Goal: Information Seeking & Learning: Learn about a topic

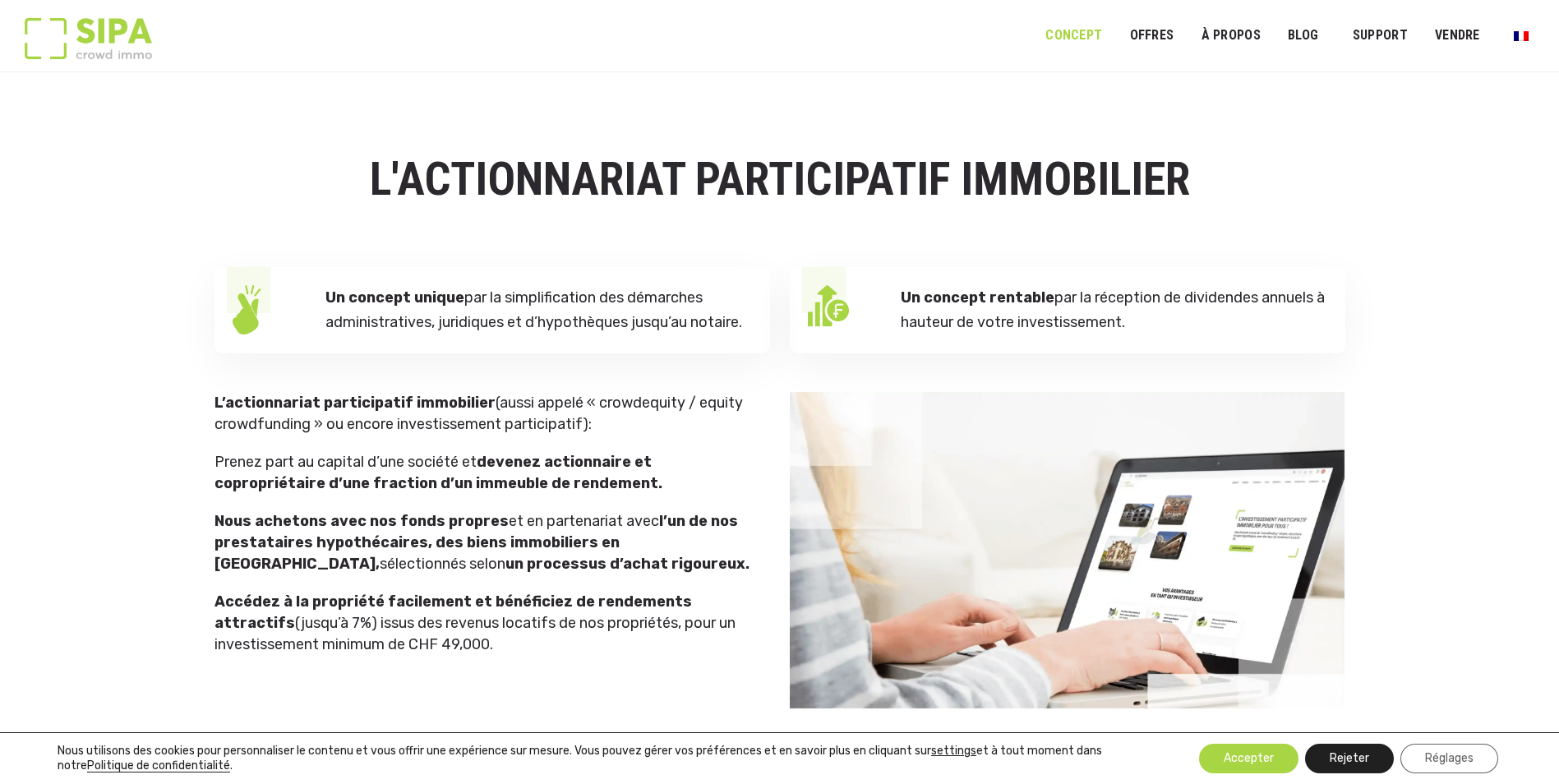
click at [1364, 770] on button "Rejeter" at bounding box center [1349, 758] width 89 height 30
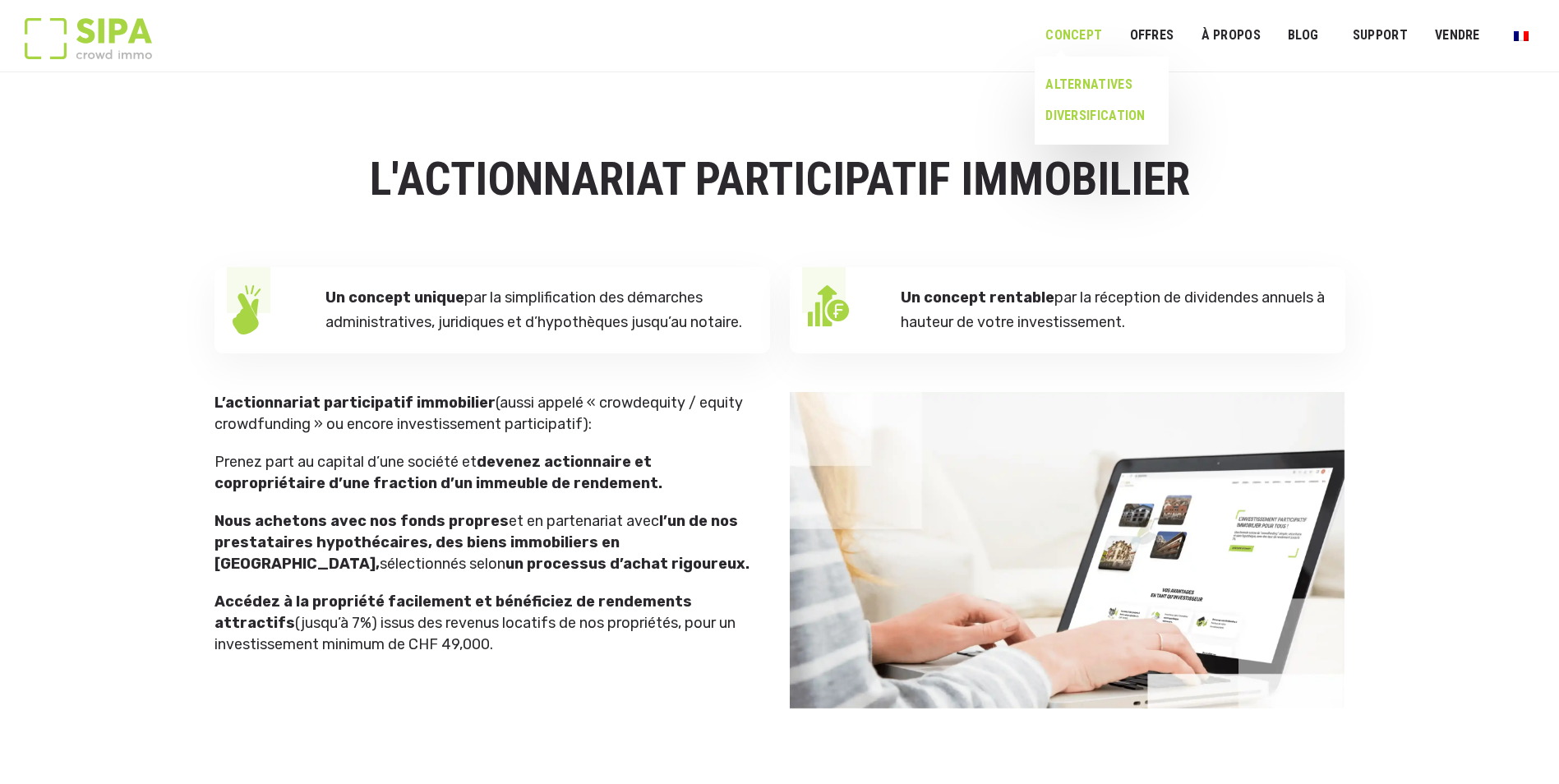
click at [1080, 116] on link "DIVERSIFICATION" at bounding box center [1095, 116] width 122 height 32
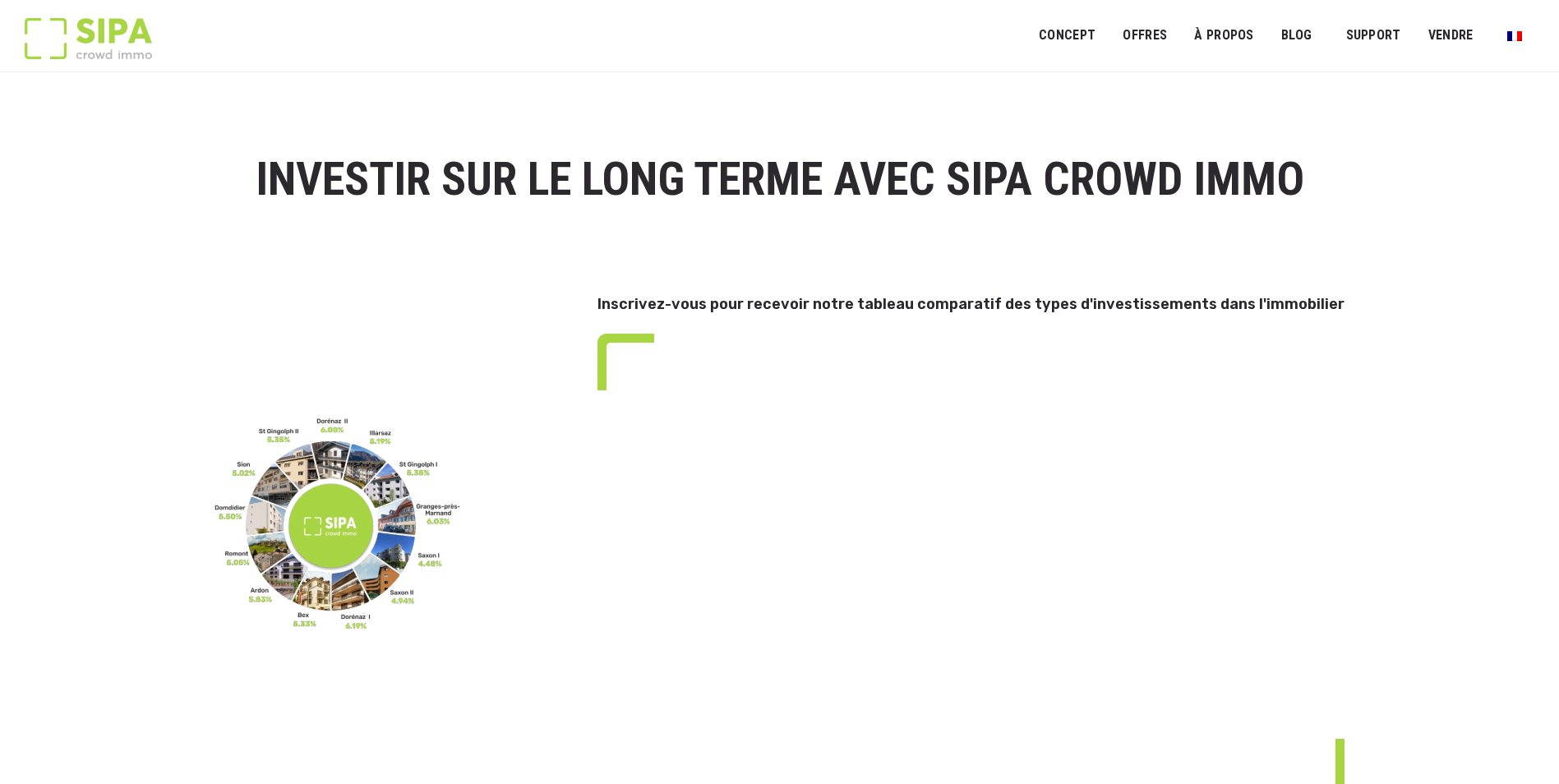
select select "**"
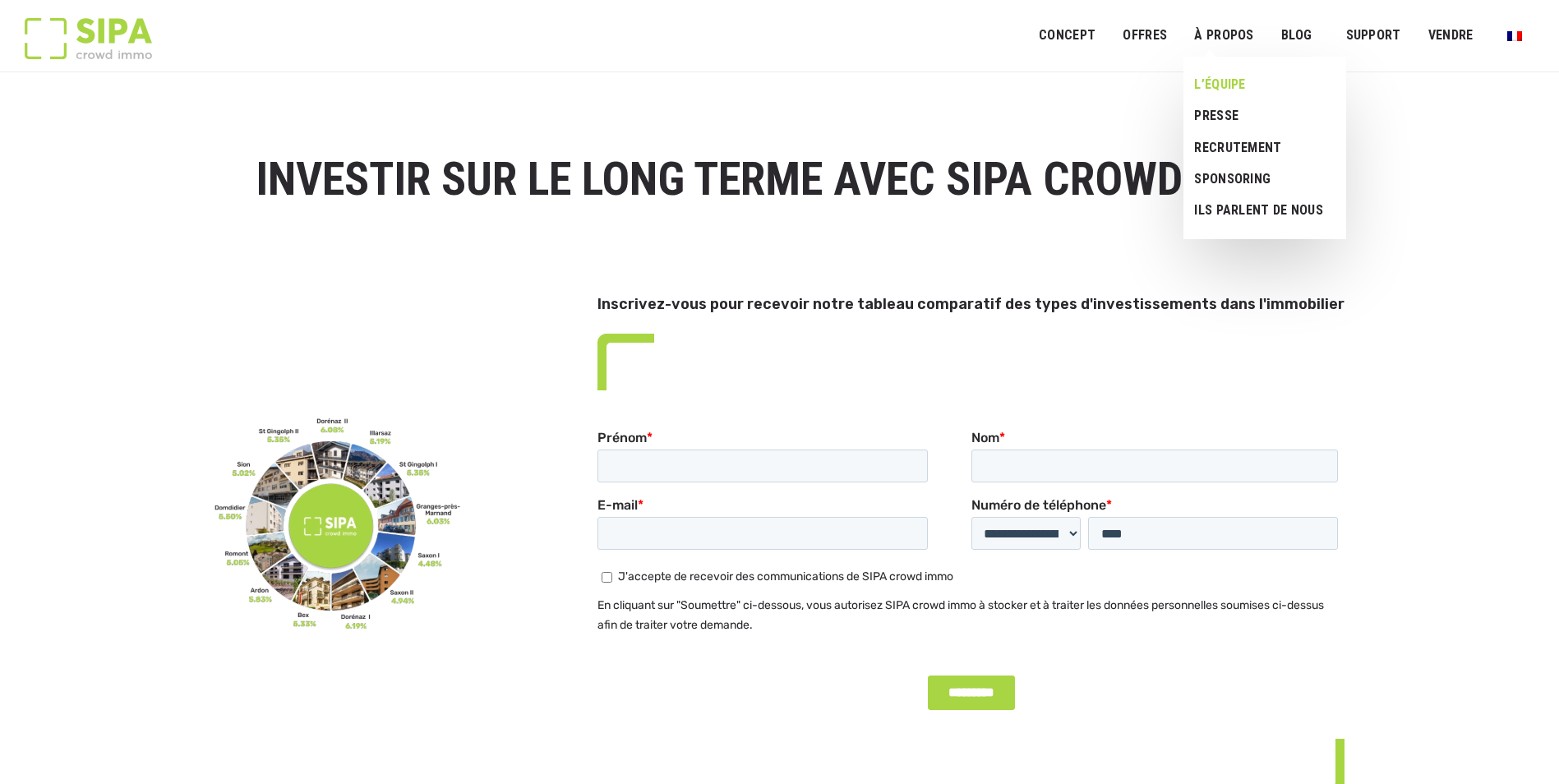
click at [1226, 78] on link "L’ÉQUIPE" at bounding box center [1258, 84] width 150 height 32
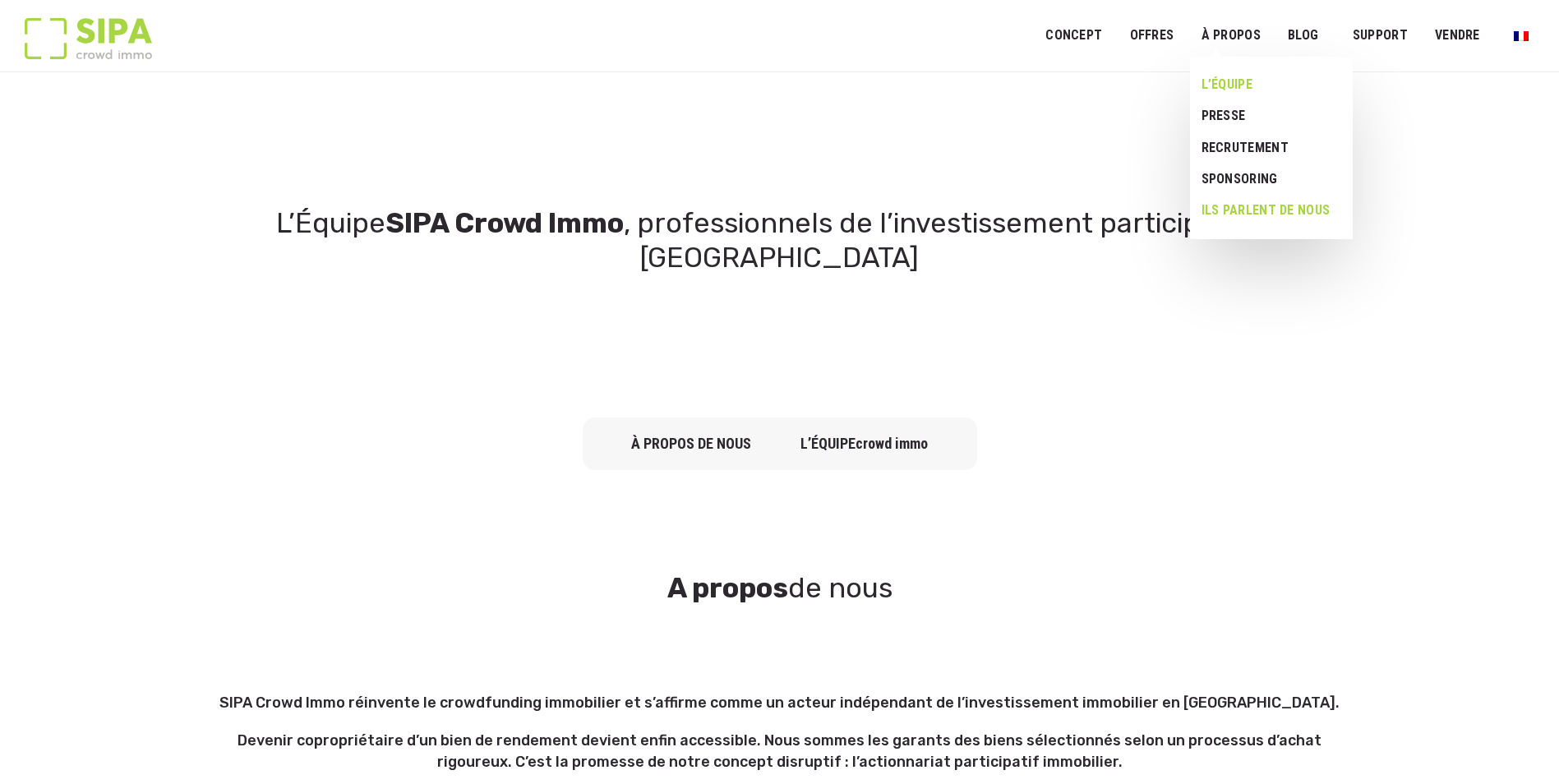
click at [1239, 215] on link "Ils parlent de nous" at bounding box center [1265, 210] width 150 height 32
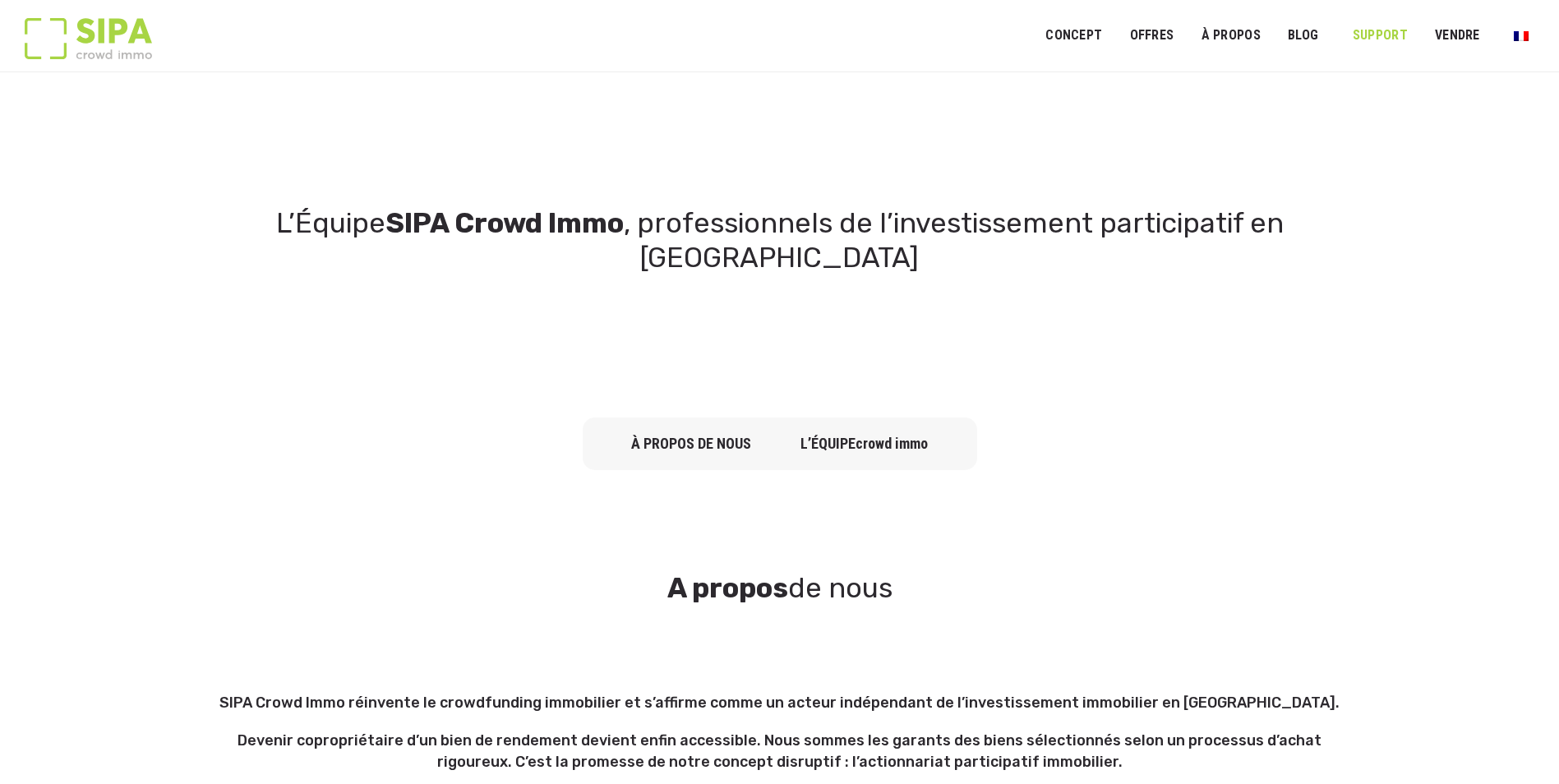
click at [1367, 32] on link "SUPPORT" at bounding box center [1380, 35] width 77 height 37
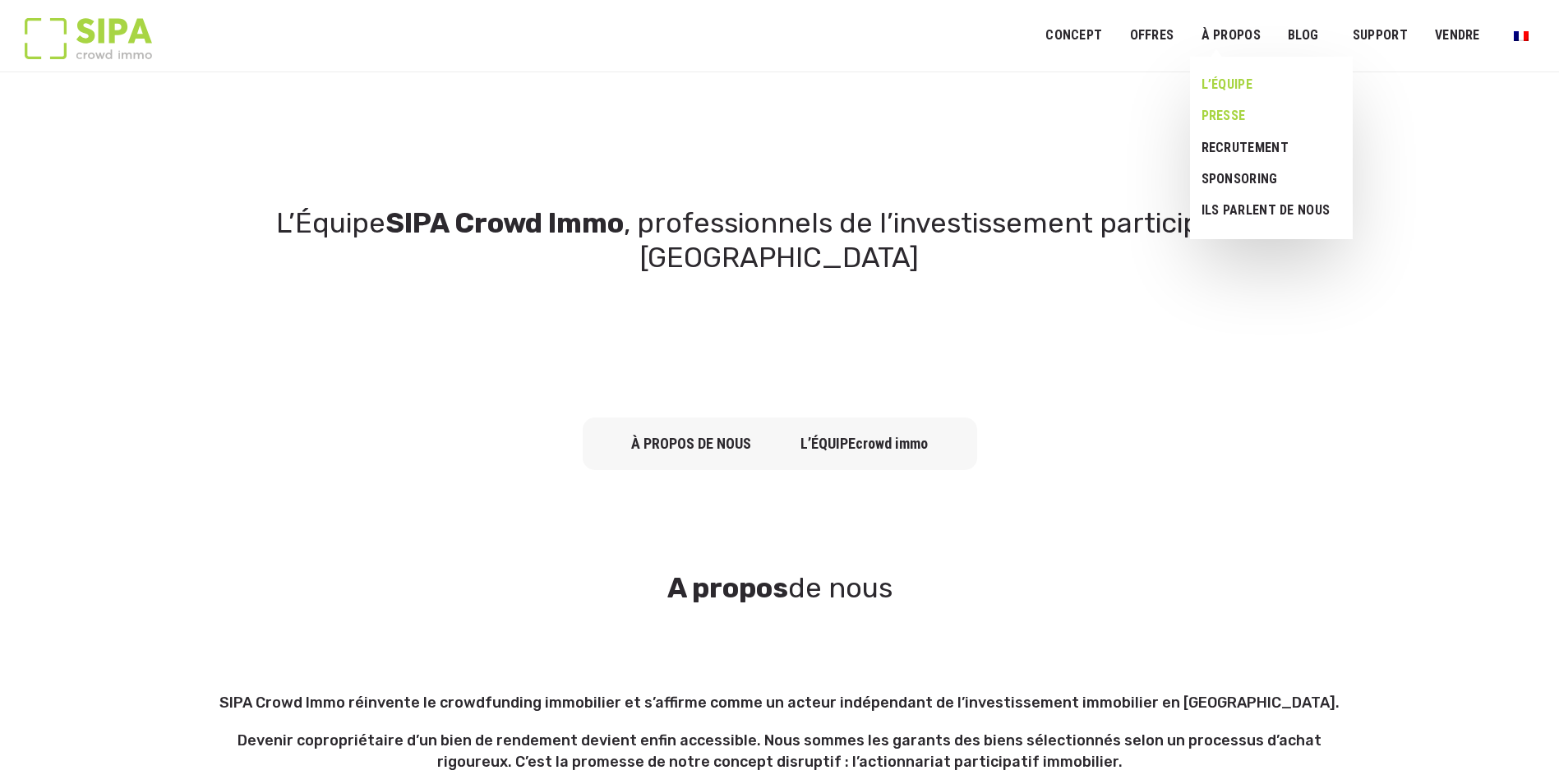
click at [1227, 117] on link "Presse" at bounding box center [1265, 116] width 150 height 32
